Goal: Task Accomplishment & Management: Complete application form

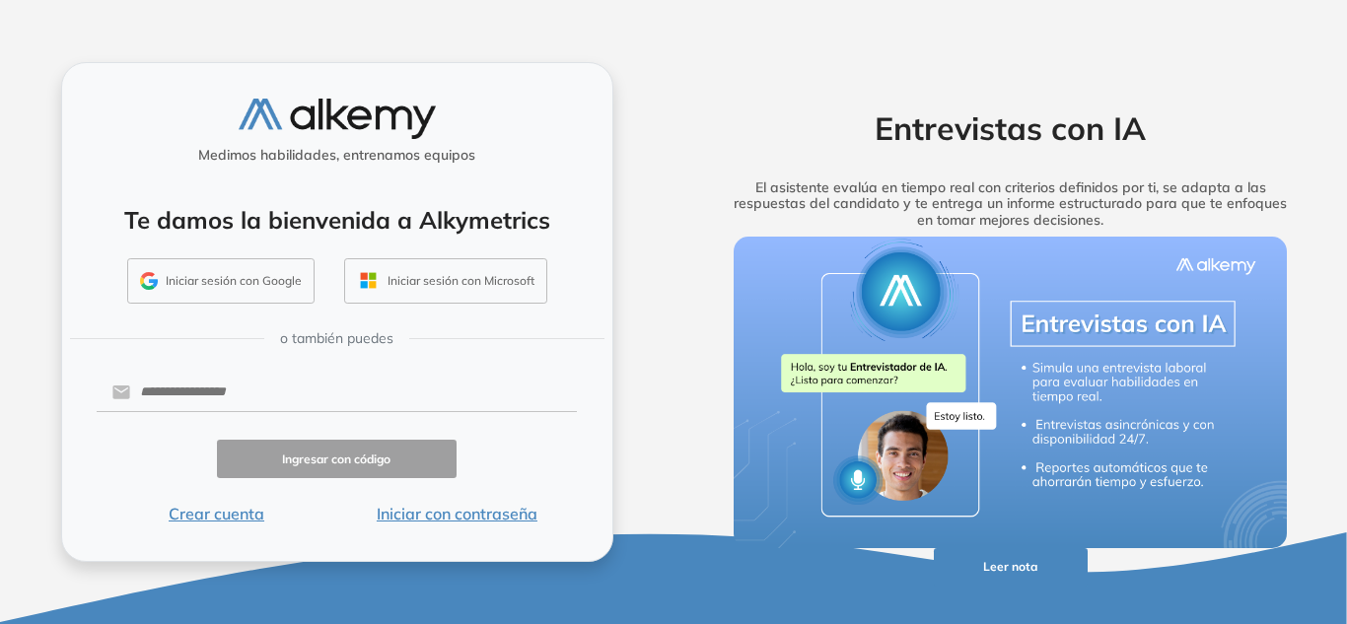
click at [207, 285] on button "Iniciar sesión con Google" at bounding box center [220, 280] width 187 height 45
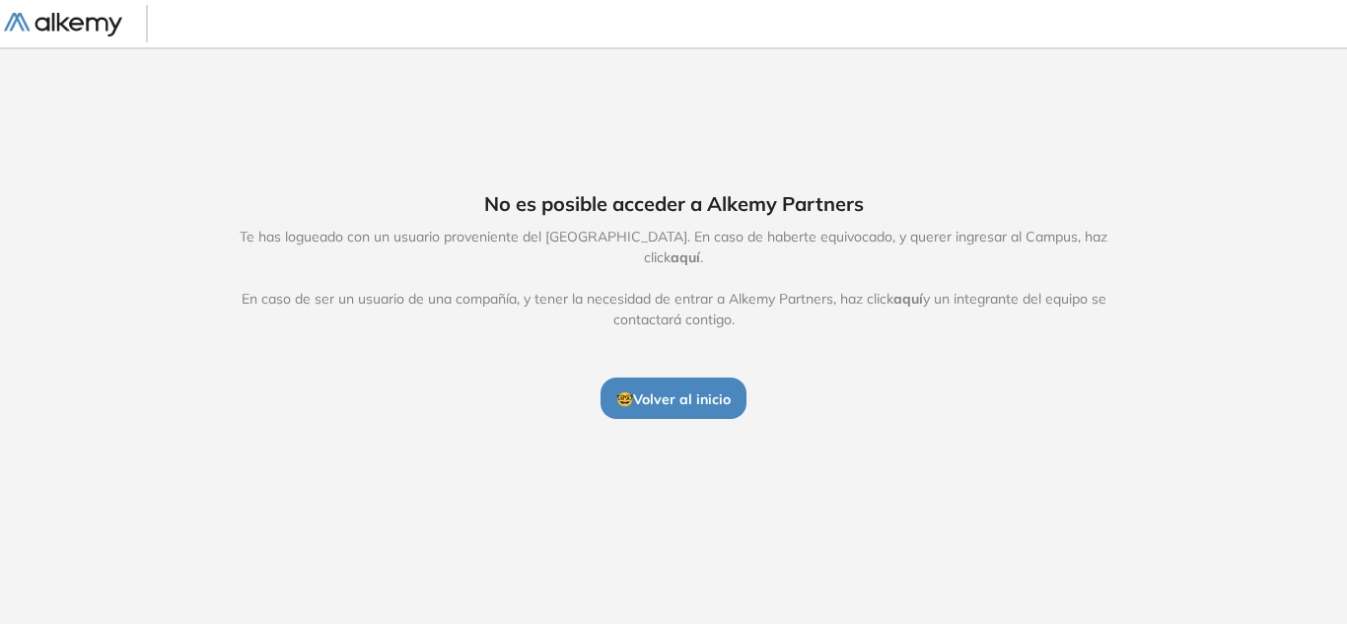
click at [700, 249] on span "aquí" at bounding box center [686, 258] width 30 height 18
click at [903, 295] on span "aquí" at bounding box center [909, 299] width 30 height 18
click at [700, 249] on span "aquí" at bounding box center [686, 258] width 30 height 18
